Goal: Feedback & Contribution: Contribute content

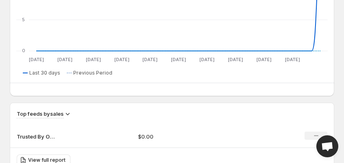
scroll to position [554, 0]
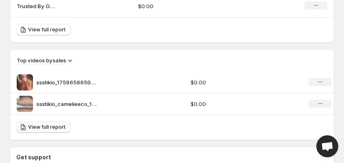
click at [46, 125] on span "View full report" at bounding box center [46, 127] width 37 height 7
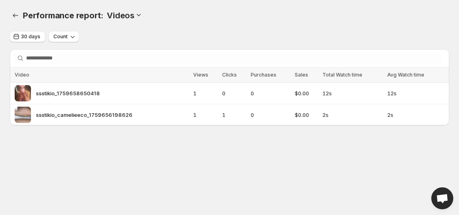
click at [272, 4] on div "Performance report: . This page is ready Performance report: Videos" at bounding box center [229, 15] width 439 height 31
click at [15, 16] on icon "Performance report" at bounding box center [15, 15] width 8 height 8
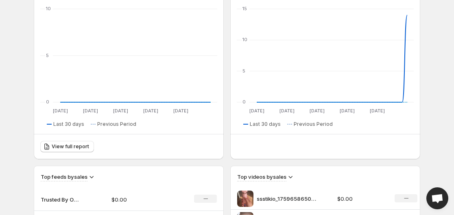
scroll to position [122, 0]
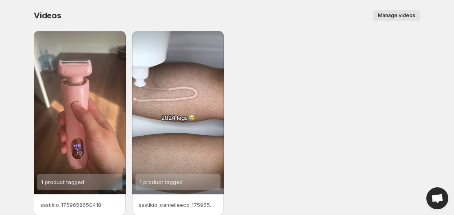
click at [397, 11] on button "Manage videos" at bounding box center [396, 15] width 47 height 11
click at [385, 15] on span "Manage videos" at bounding box center [396, 15] width 37 height 7
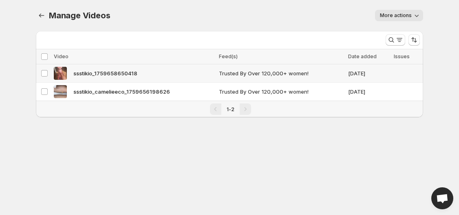
click at [233, 77] on span "Trusted By Over 120,000+ women!" at bounding box center [280, 73] width 122 height 8
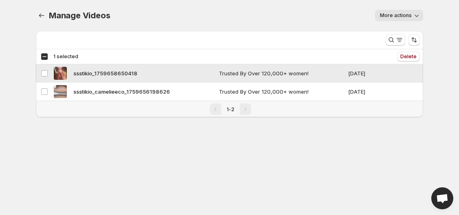
click at [229, 77] on span "Trusted By Over 120,000+ women!" at bounding box center [280, 73] width 122 height 8
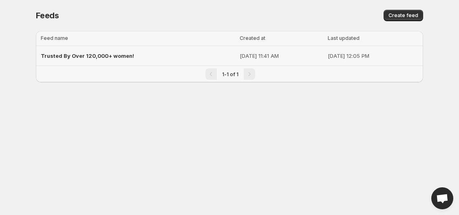
click at [301, 61] on td "Oct 5, 2025, 11:41 AM" at bounding box center [281, 56] width 88 height 20
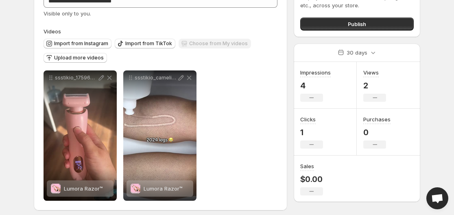
scroll to position [61, 0]
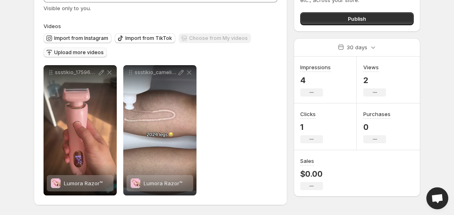
click at [86, 49] on button "Upload more videos" at bounding box center [76, 53] width 64 height 10
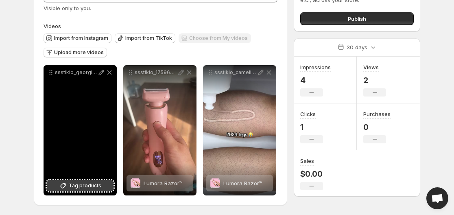
click at [66, 185] on icon at bounding box center [63, 186] width 8 height 8
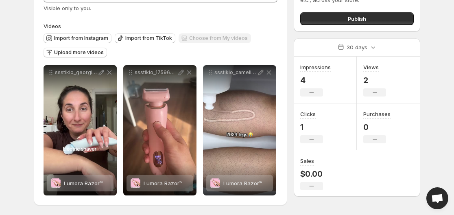
scroll to position [0, 0]
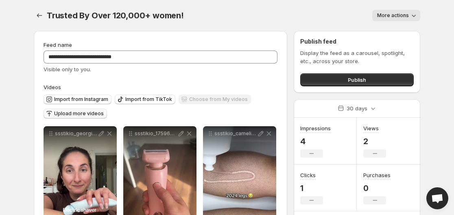
click at [73, 117] on button "Upload more videos" at bounding box center [76, 114] width 64 height 10
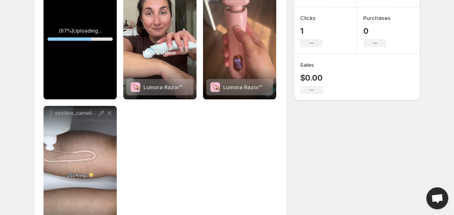
scroll to position [116, 0]
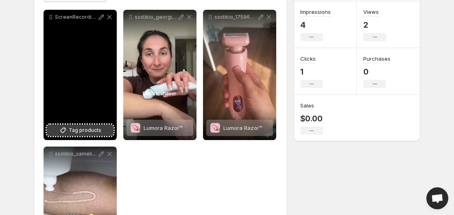
click at [67, 132] on icon at bounding box center [63, 130] width 8 height 8
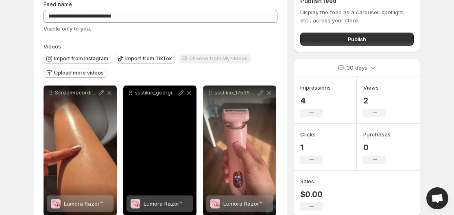
scroll to position [0, 0]
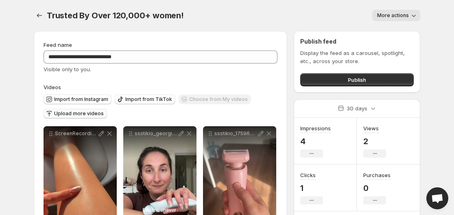
click at [88, 113] on span "Upload more videos" at bounding box center [79, 113] width 50 height 7
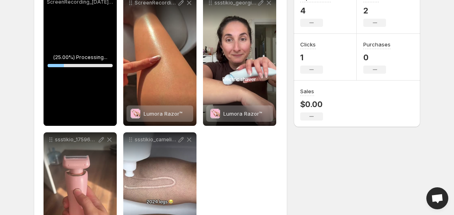
scroll to position [116, 0]
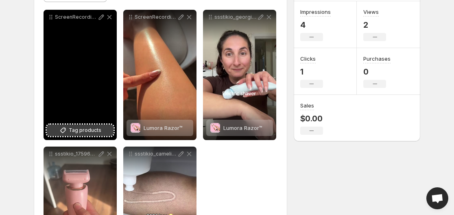
click at [86, 131] on span "Tag products" at bounding box center [85, 130] width 33 height 8
click at [83, 128] on span "2 products tagged" at bounding box center [74, 128] width 47 height 7
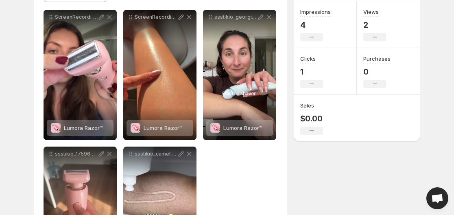
scroll to position [0, 0]
